Goal: Entertainment & Leisure: Consume media (video, audio)

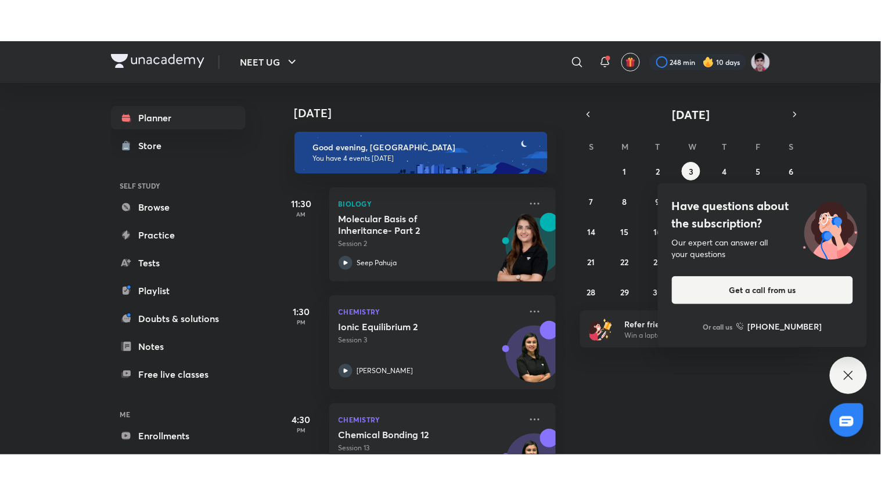
scroll to position [170, 0]
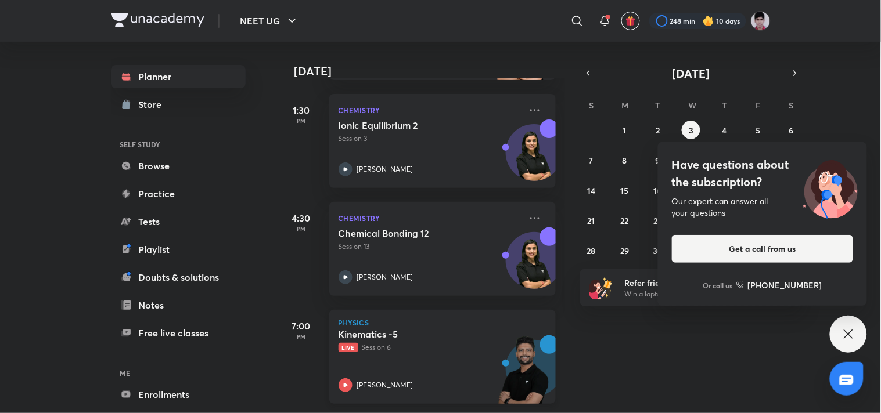
click at [391, 343] on p "Live Session 6" at bounding box center [429, 348] width 182 height 10
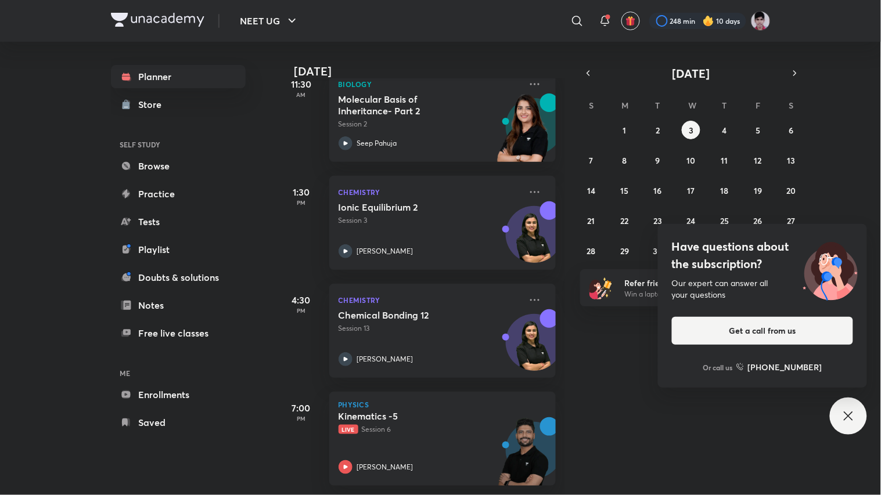
scroll to position [88, 0]
